Goal: Ask a question: Seek information or help from site administrators or community

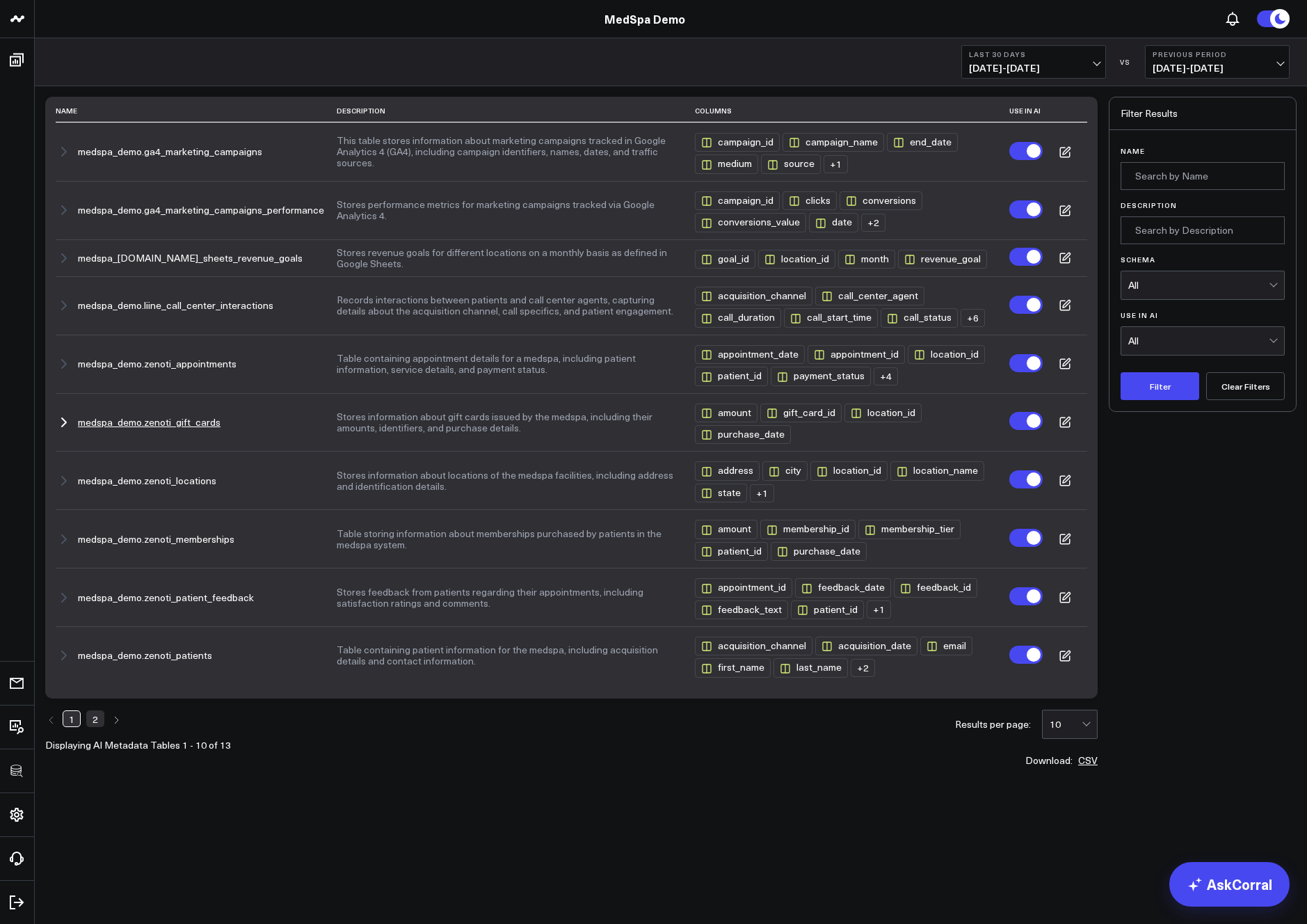
click at [337, 426] on button "Stores information about gift cards issued by the medspa, including their amoun…" at bounding box center [509, 422] width 346 height 23
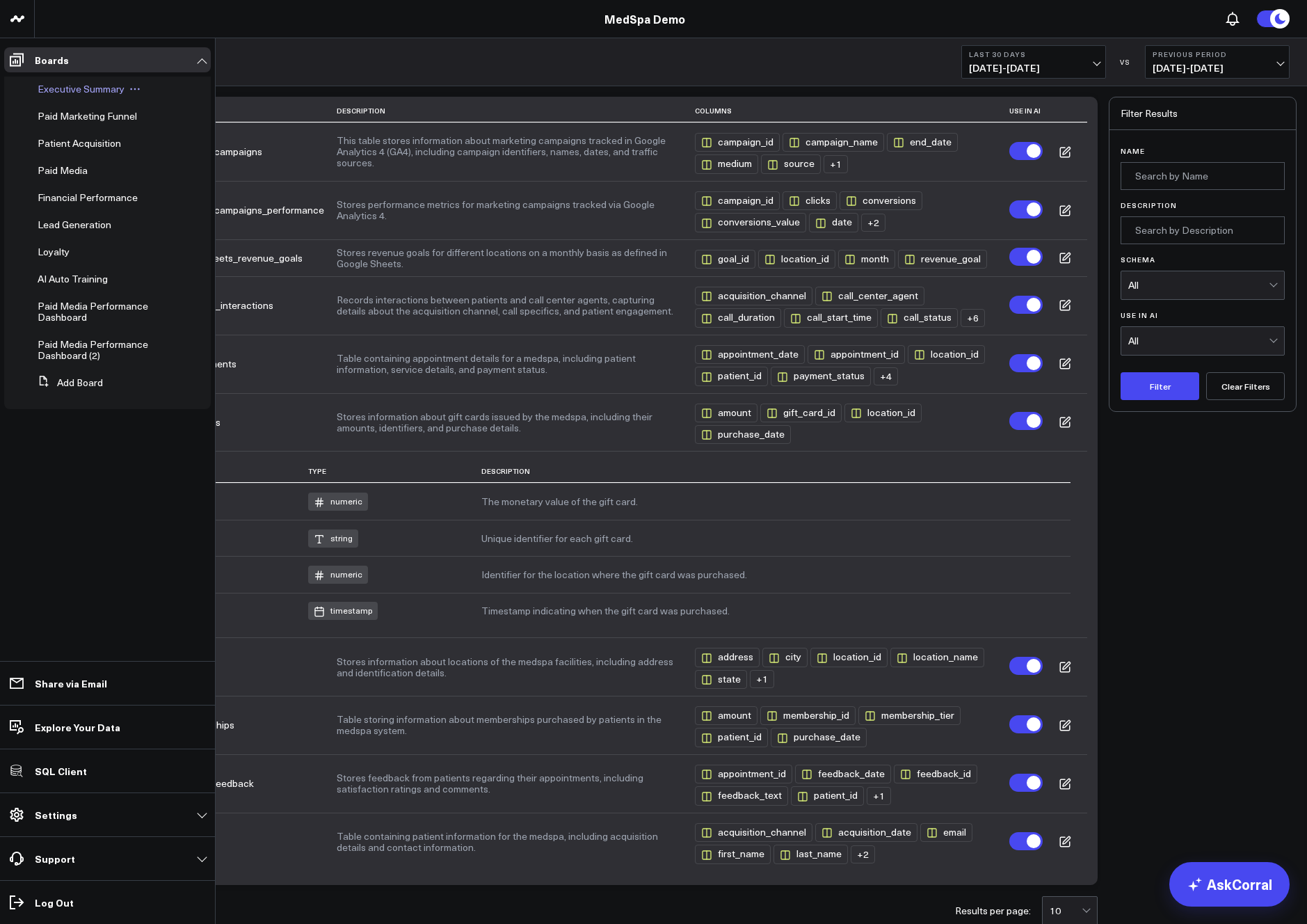
click at [55, 89] on span "Executive Summary" at bounding box center [80, 89] width 87 height 13
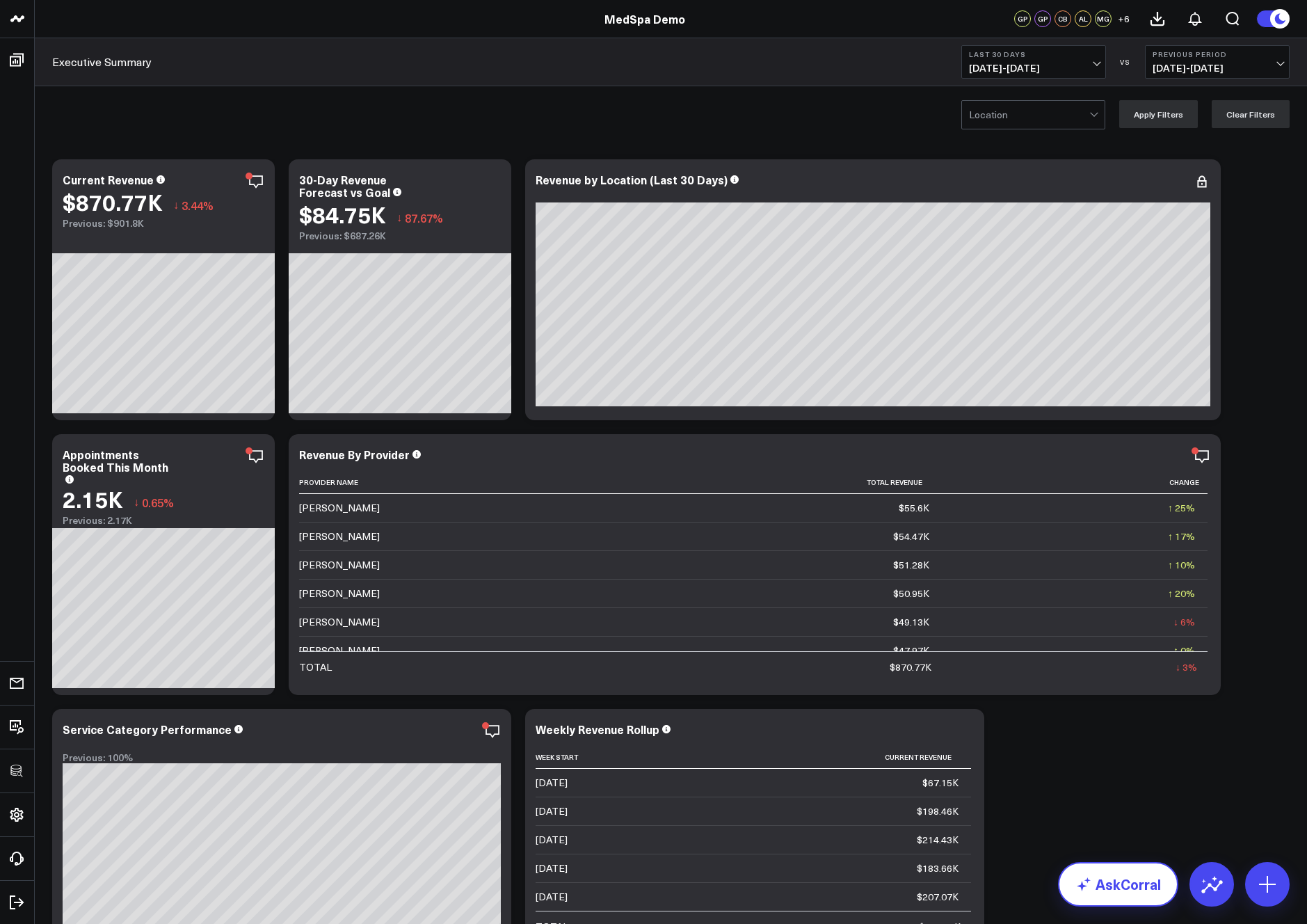
click at [1138, 883] on link "AskCorral" at bounding box center [1118, 884] width 120 height 45
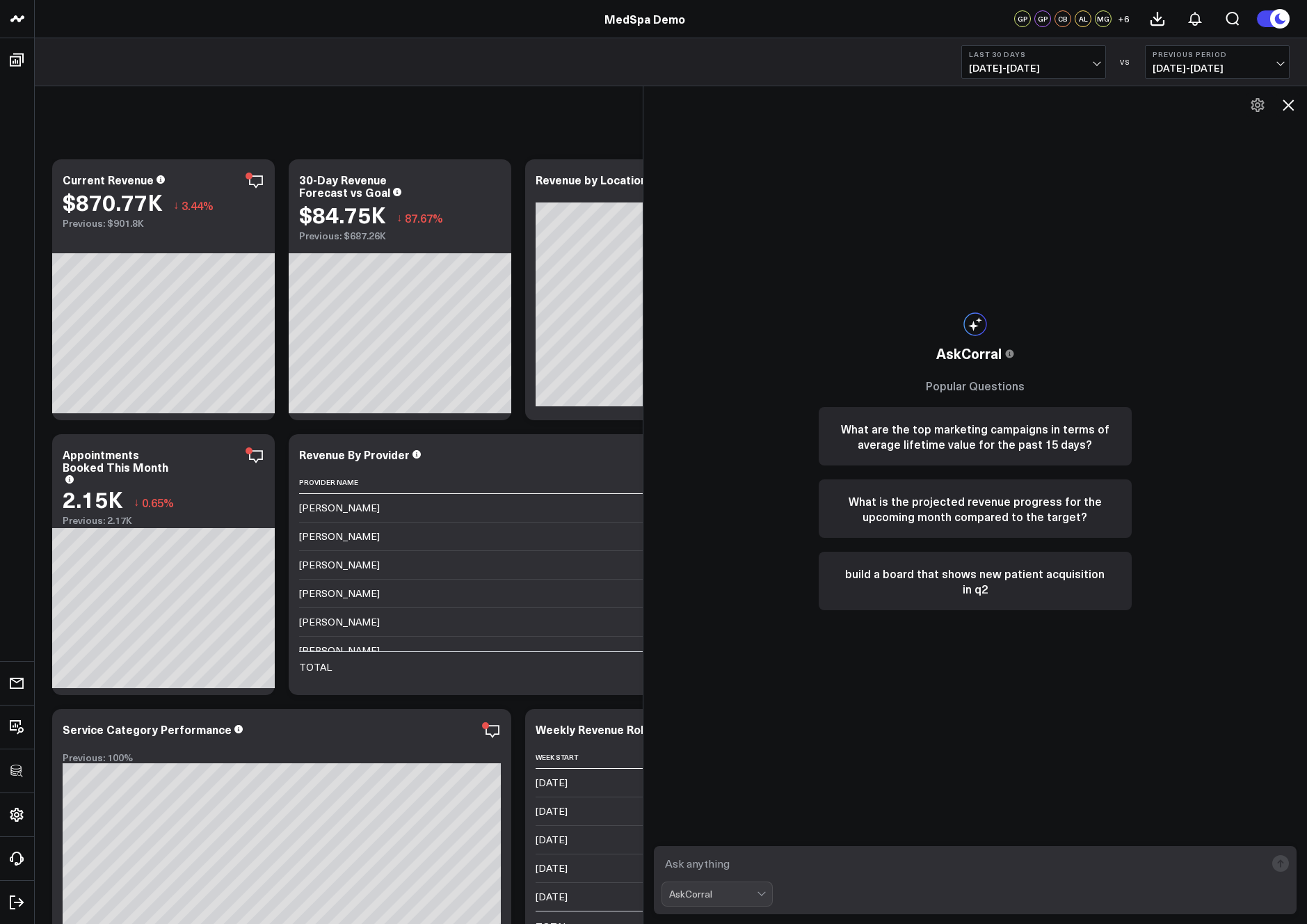
click at [793, 858] on textarea at bounding box center [964, 863] width 605 height 25
type textarea "what are my best performing services in the past 90 days?"
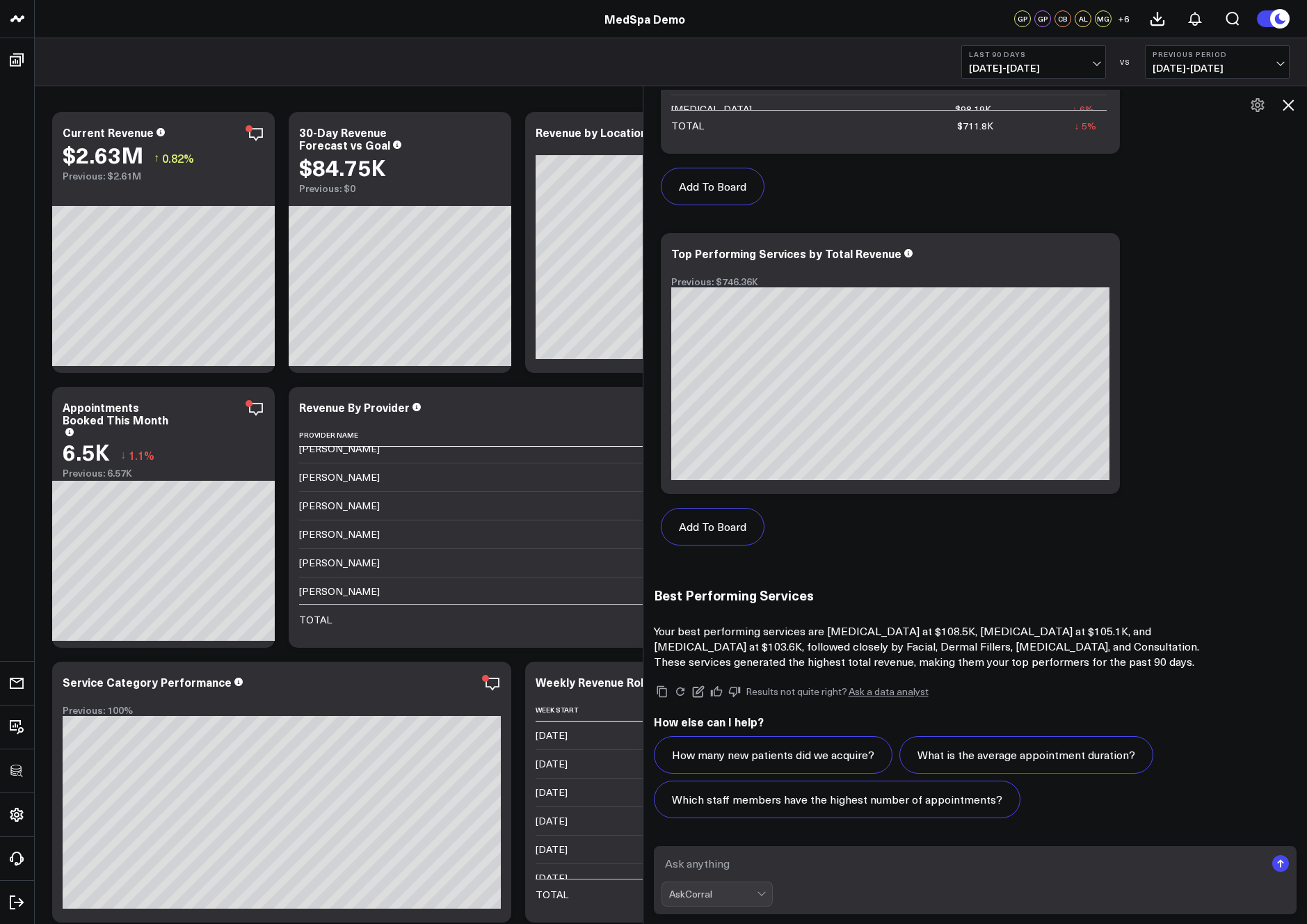
scroll to position [46, 0]
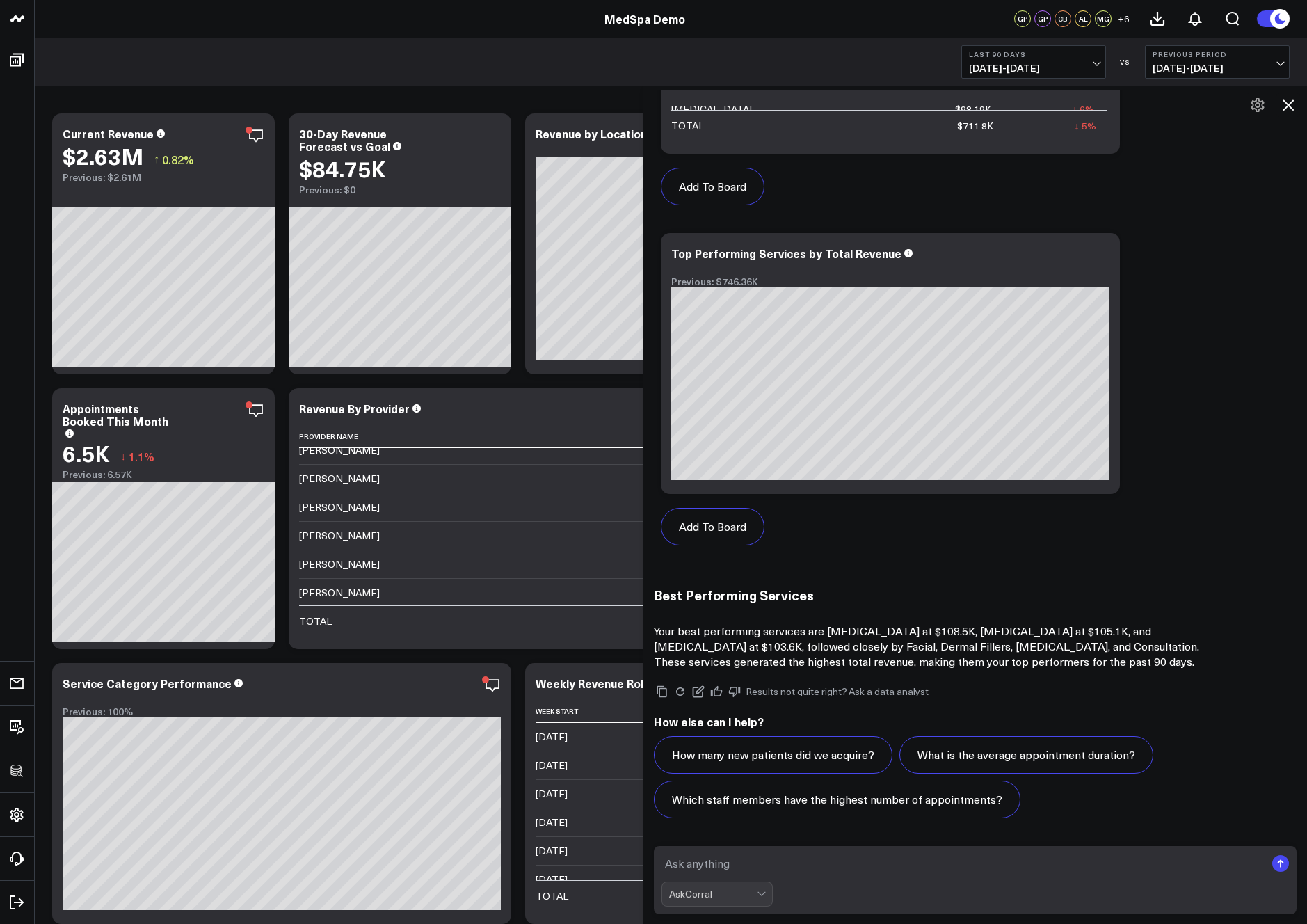
click at [1287, 107] on icon at bounding box center [1288, 104] width 11 height 11
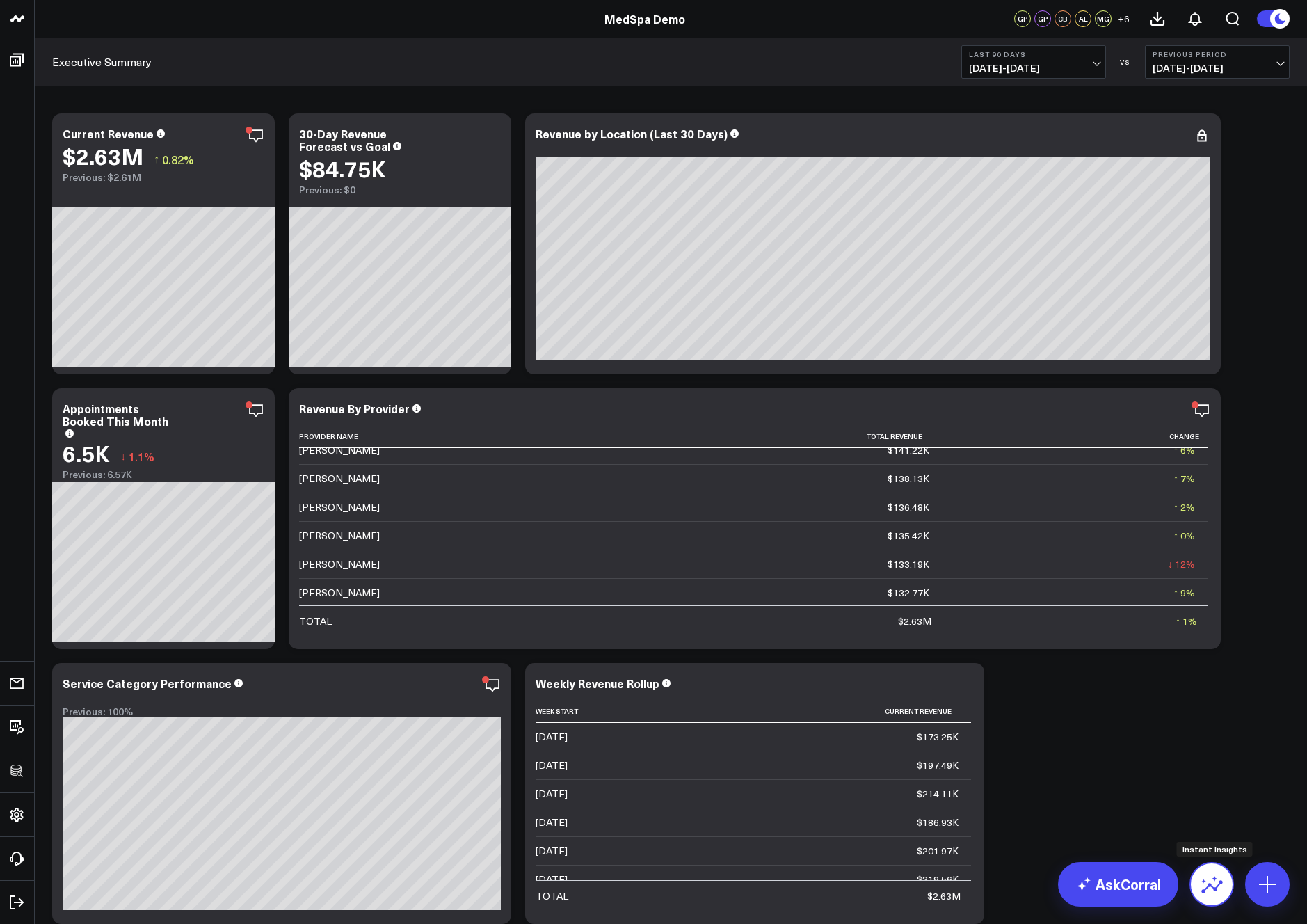
click at [1217, 891] on icon at bounding box center [1212, 885] width 23 height 23
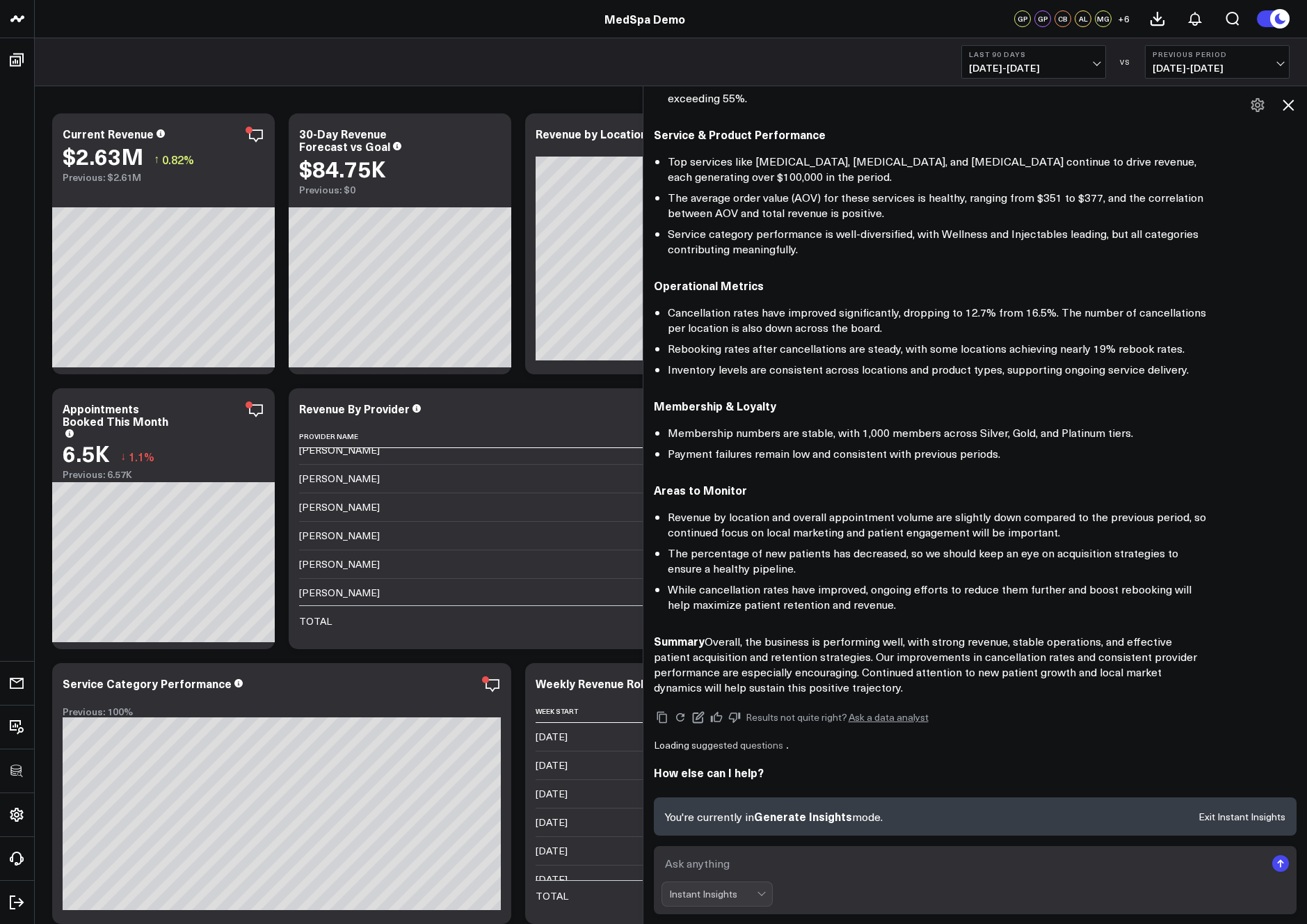
scroll to position [620, 0]
